Goal: Navigation & Orientation: Find specific page/section

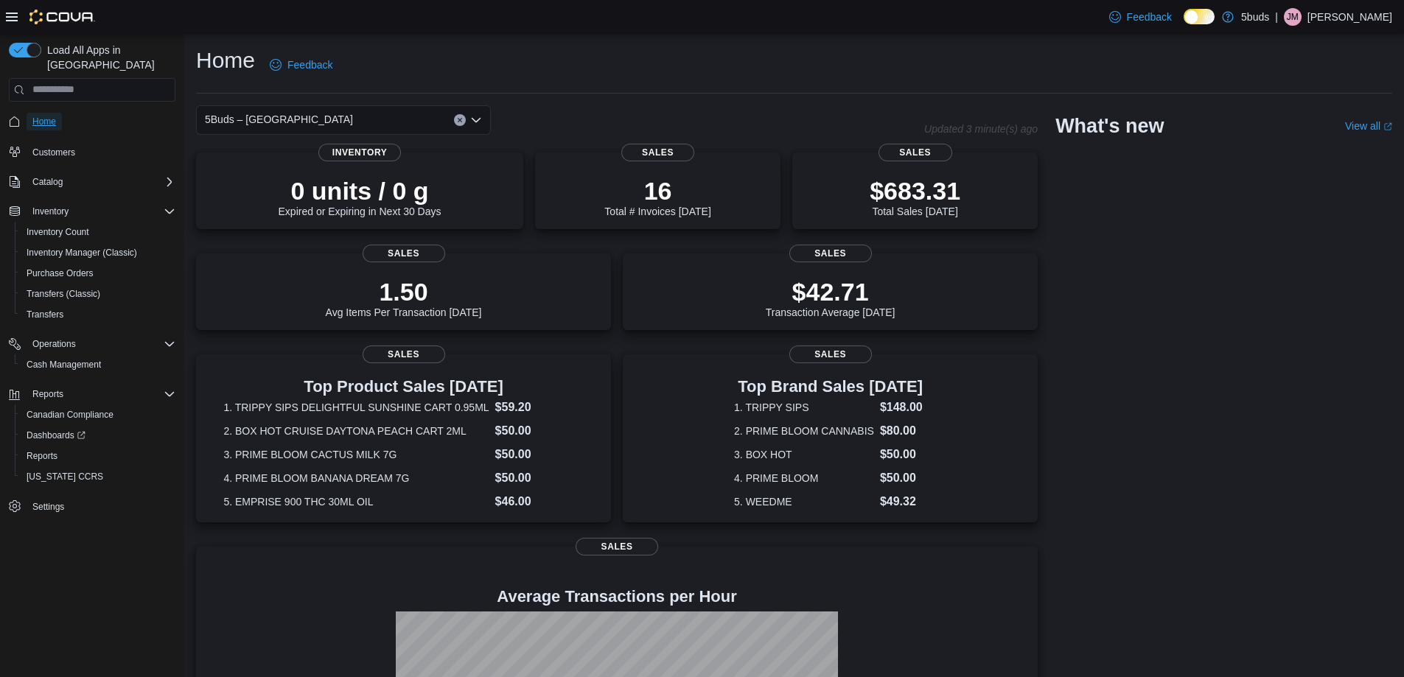
click at [40, 116] on span "Home" at bounding box center [44, 122] width 24 height 12
click at [42, 116] on span "Home" at bounding box center [44, 122] width 24 height 12
click at [42, 147] on span "Customers" at bounding box center [53, 153] width 43 height 12
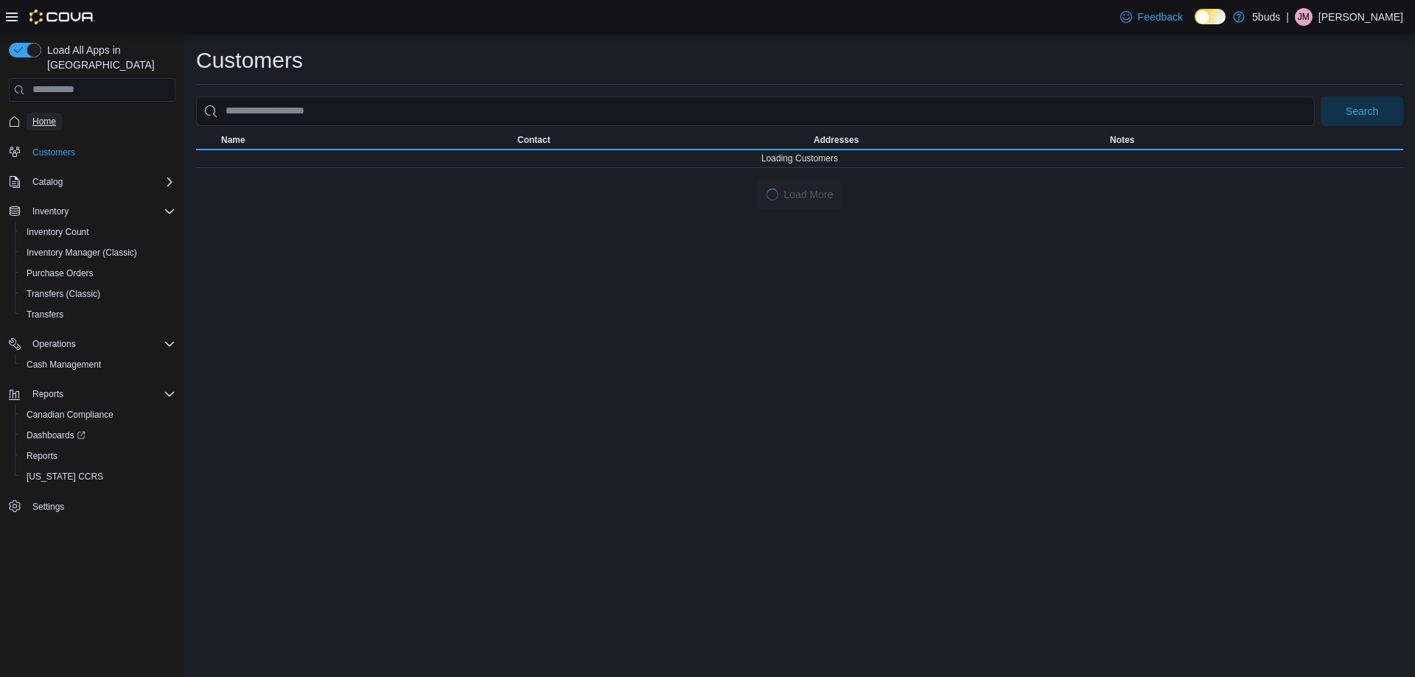
click at [44, 116] on span "Home" at bounding box center [44, 122] width 24 height 12
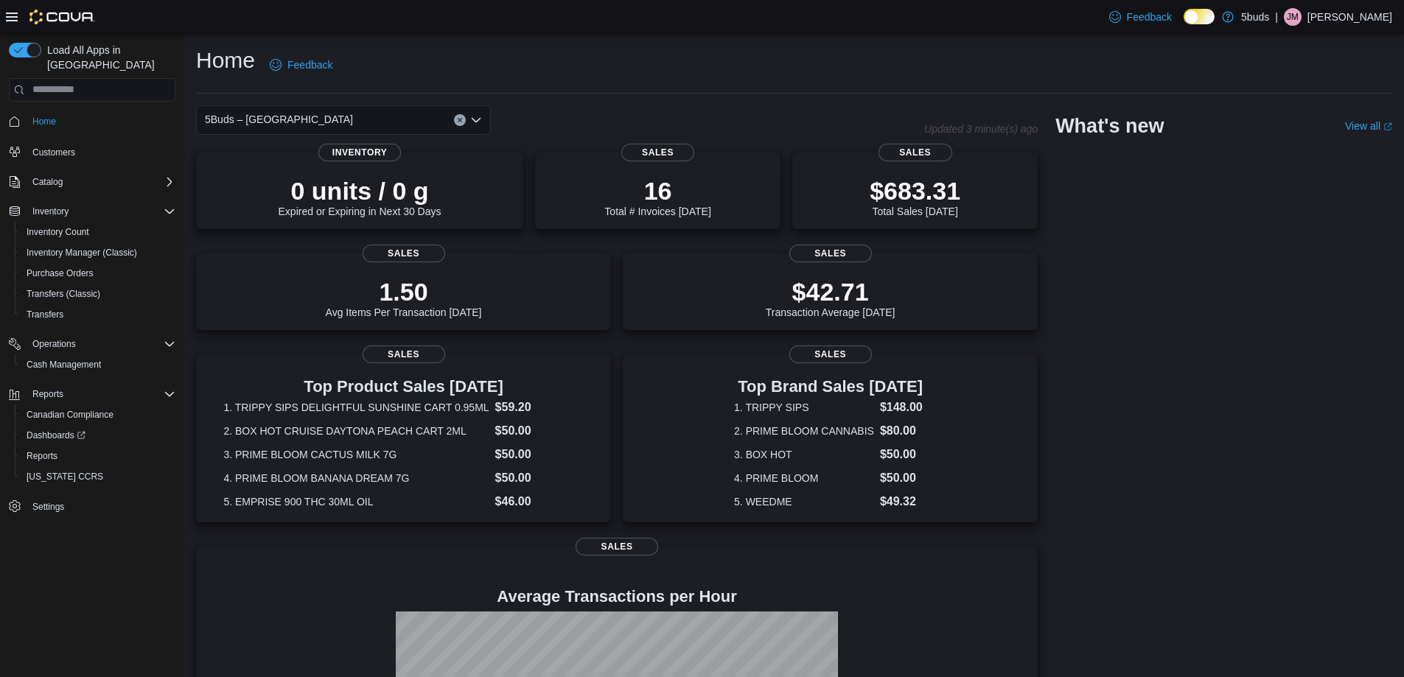
click at [1159, 324] on div "5Buds – Humboldt Updated 3 minute(s) ago 0 units / 0 g Expired or Expiring in N…" at bounding box center [794, 478] width 1196 height 746
